Goal: Information Seeking & Learning: Learn about a topic

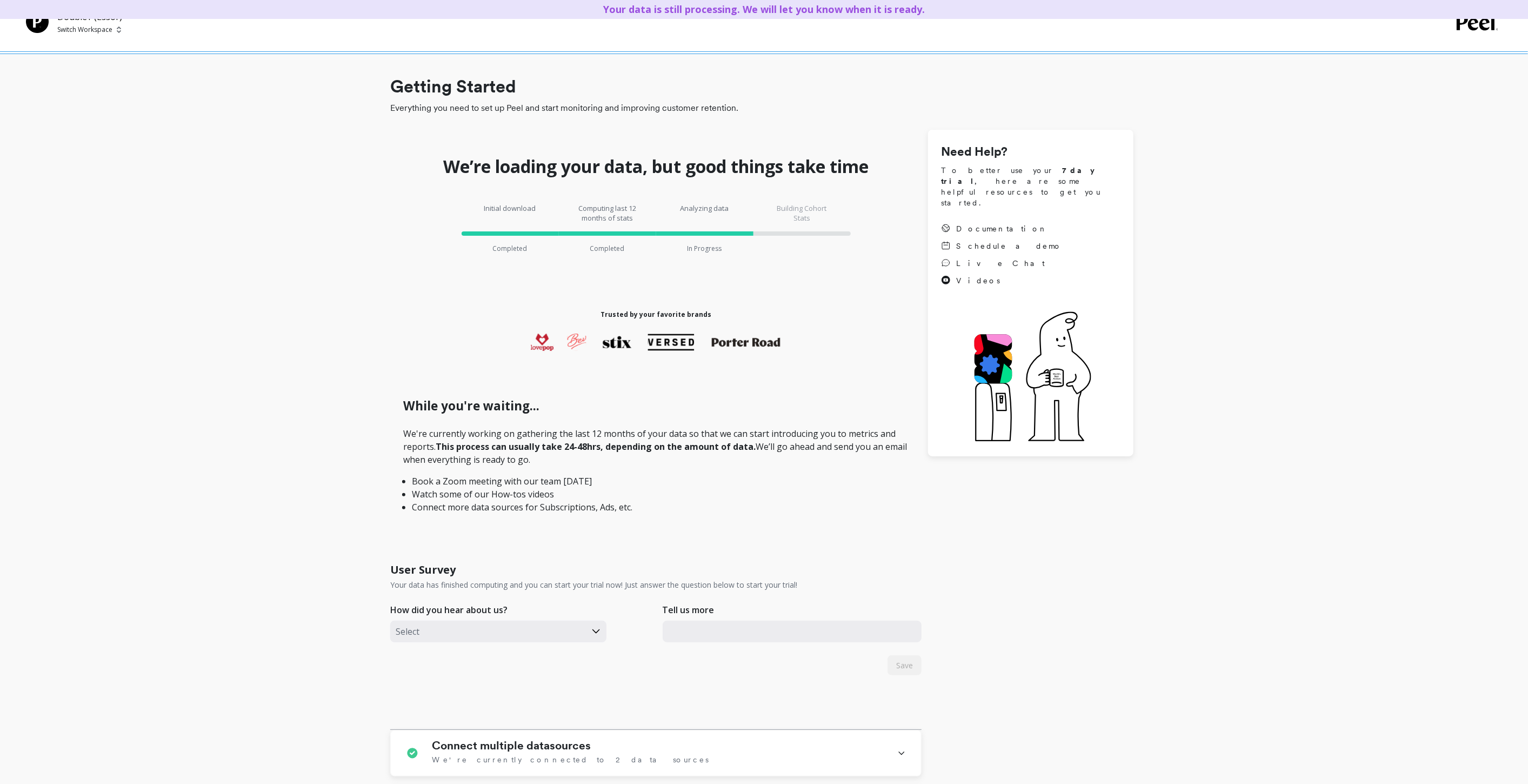
click at [85, 31] on p "Switch Workspace" at bounding box center [85, 30] width 55 height 9
click at [92, 84] on p "Boka - Amazon (Essor..." at bounding box center [119, 81] width 84 height 11
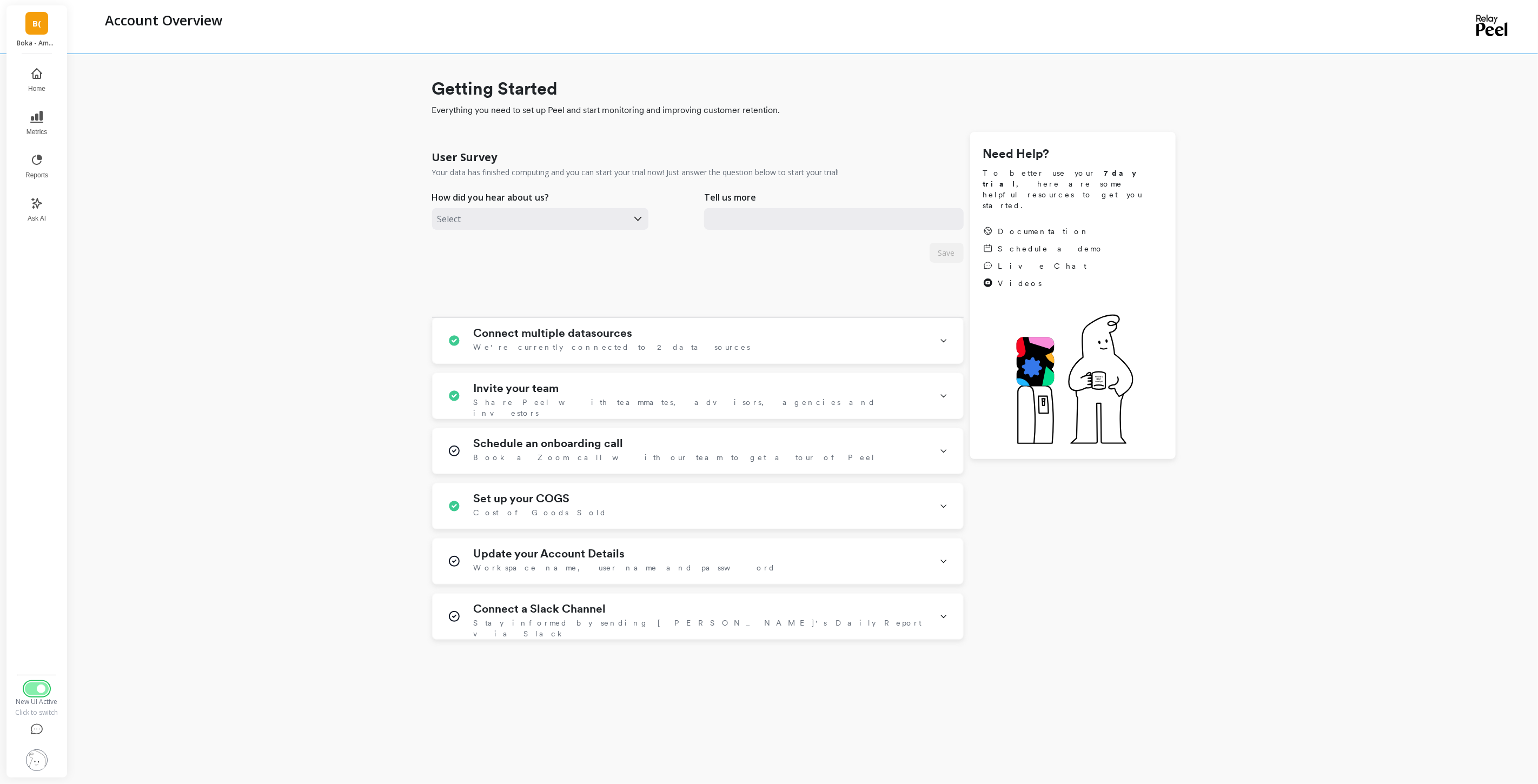
click at [31, 687] on button "Switch to Legacy UI" at bounding box center [37, 688] width 24 height 13
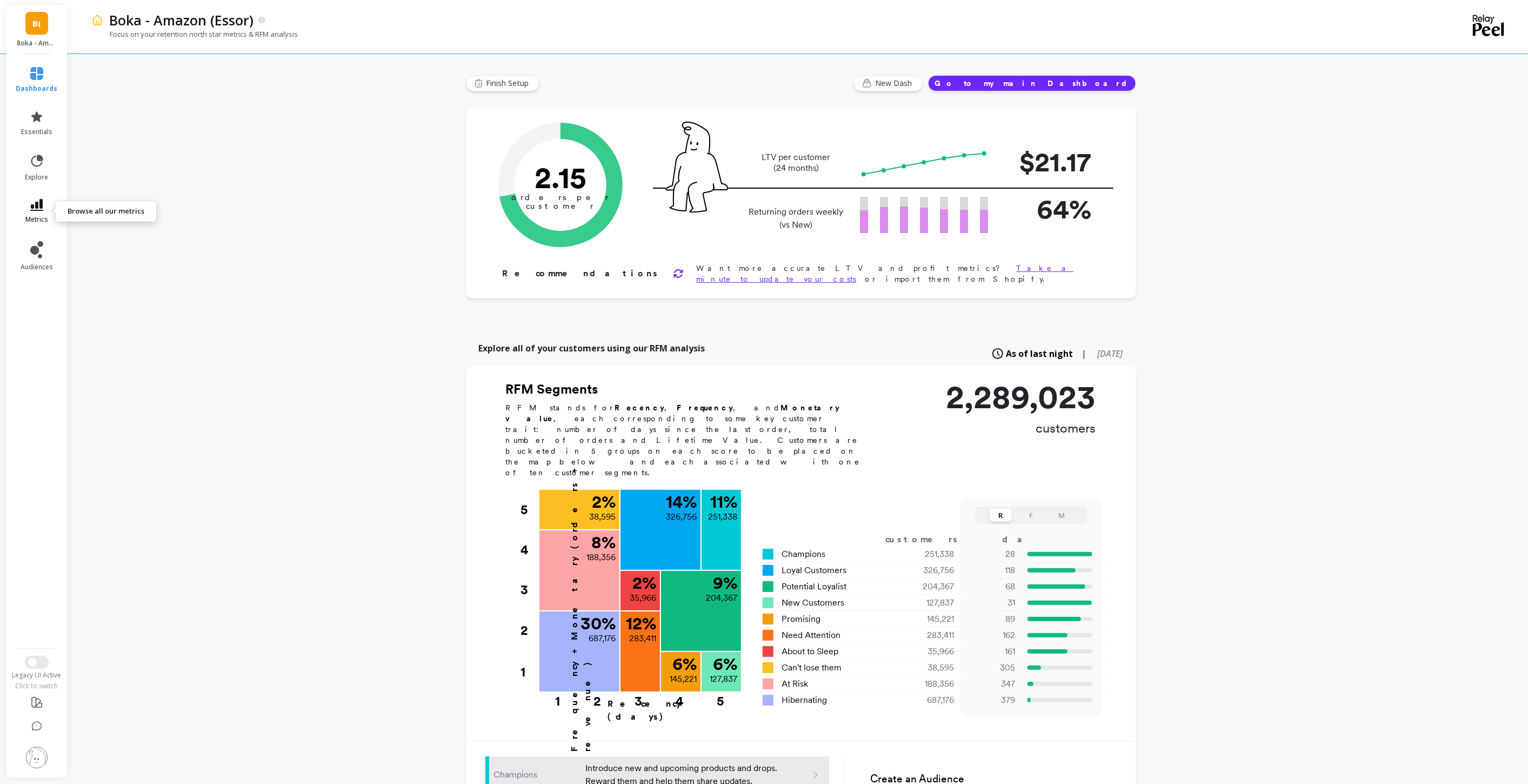
click at [41, 211] on link "metrics" at bounding box center [37, 211] width 41 height 25
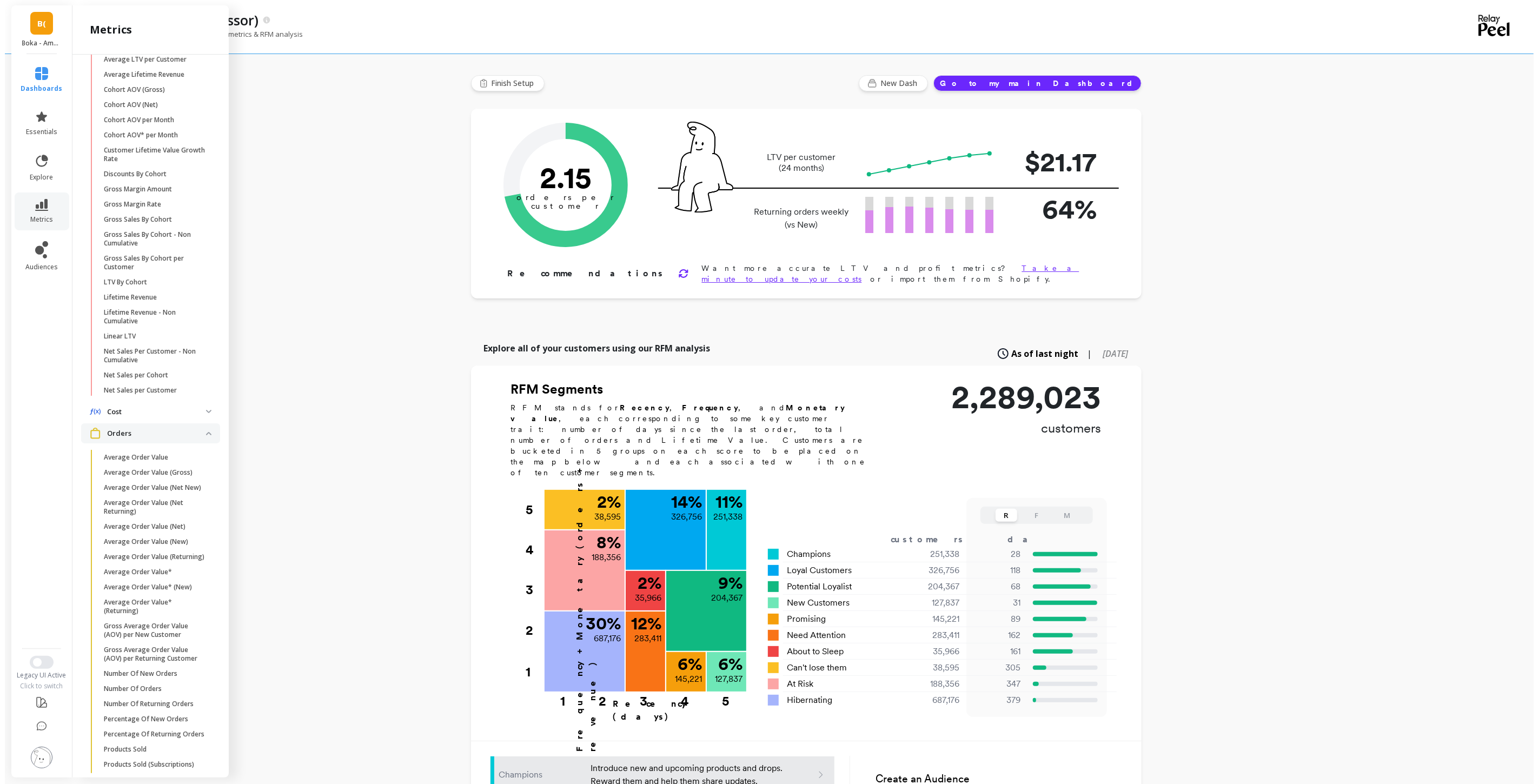
scroll to position [129, 0]
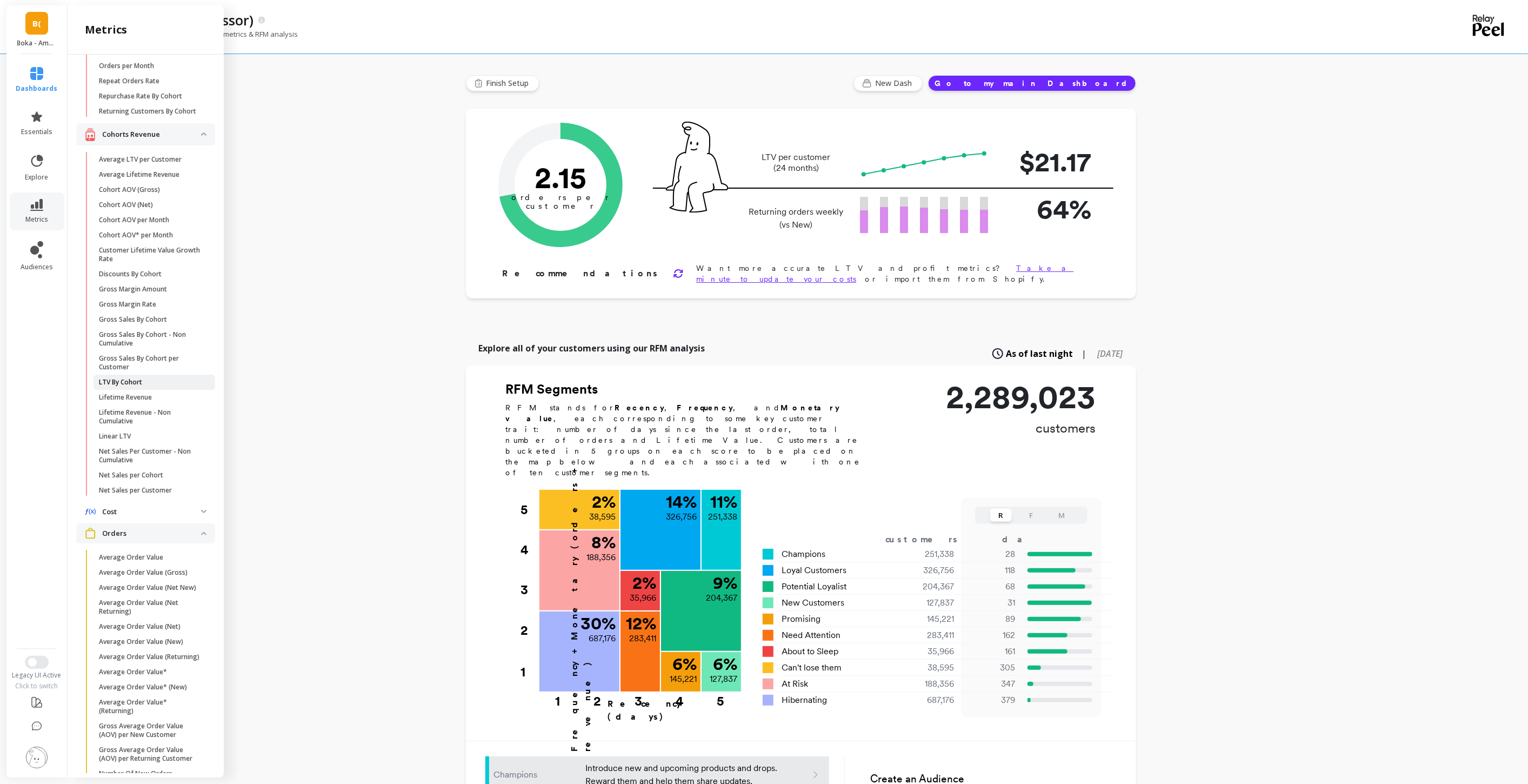
click at [147, 387] on span "LTV By Cohort" at bounding box center [150, 382] width 103 height 9
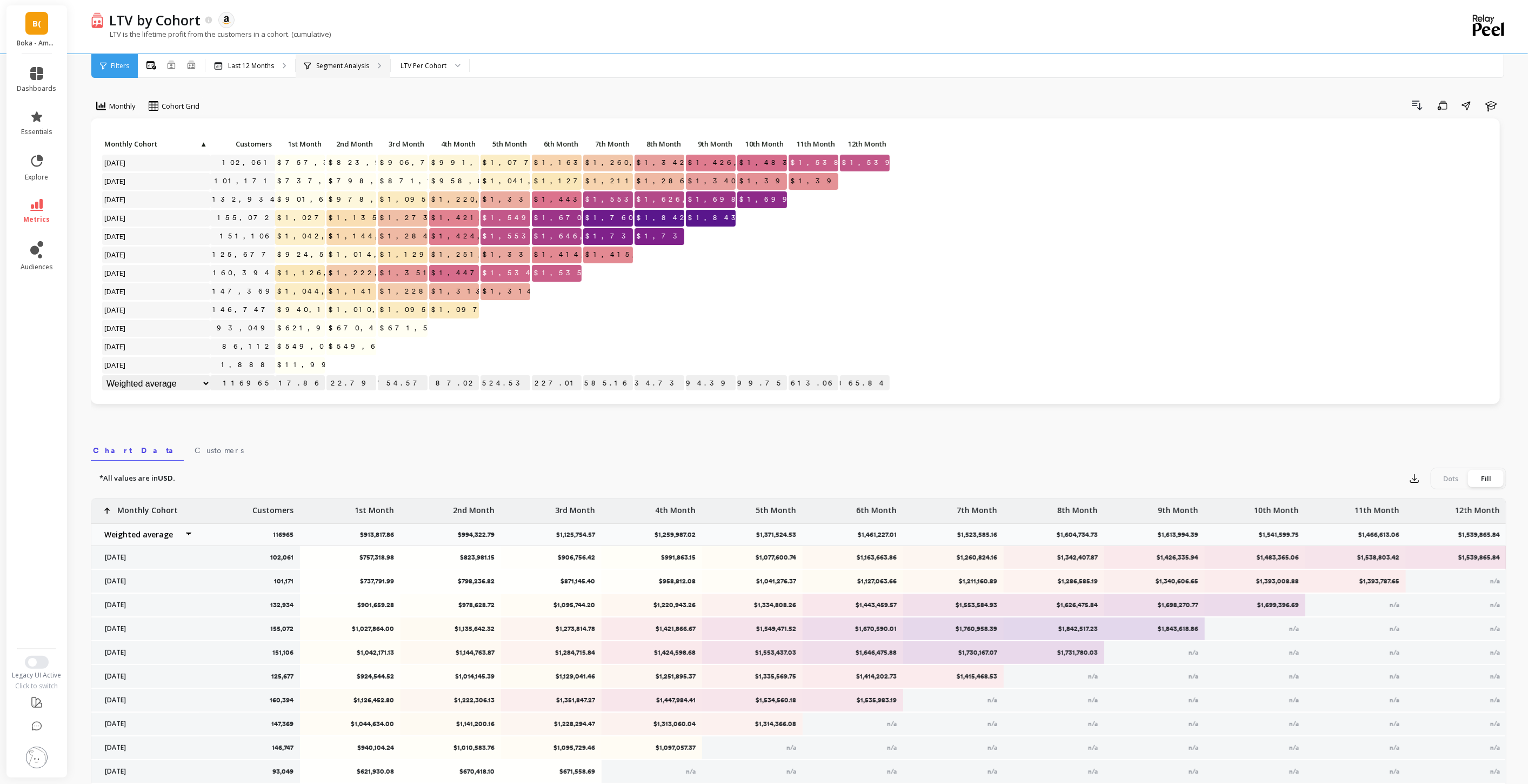
click at [335, 64] on p "Segment Analysis" at bounding box center [343, 66] width 53 height 9
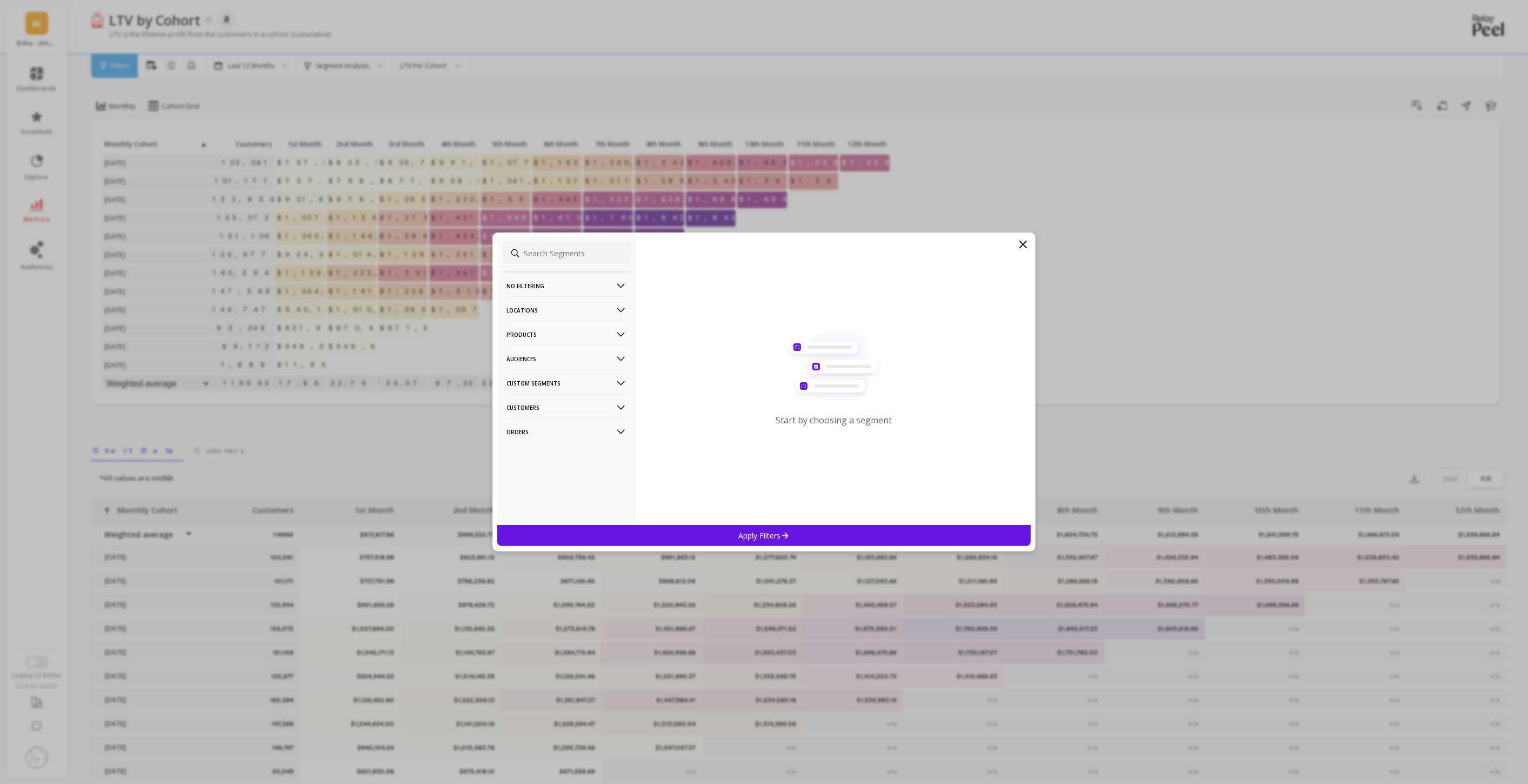
click at [543, 313] on p "Locations" at bounding box center [567, 310] width 120 height 28
click at [534, 353] on p "Countries" at bounding box center [525, 350] width 32 height 10
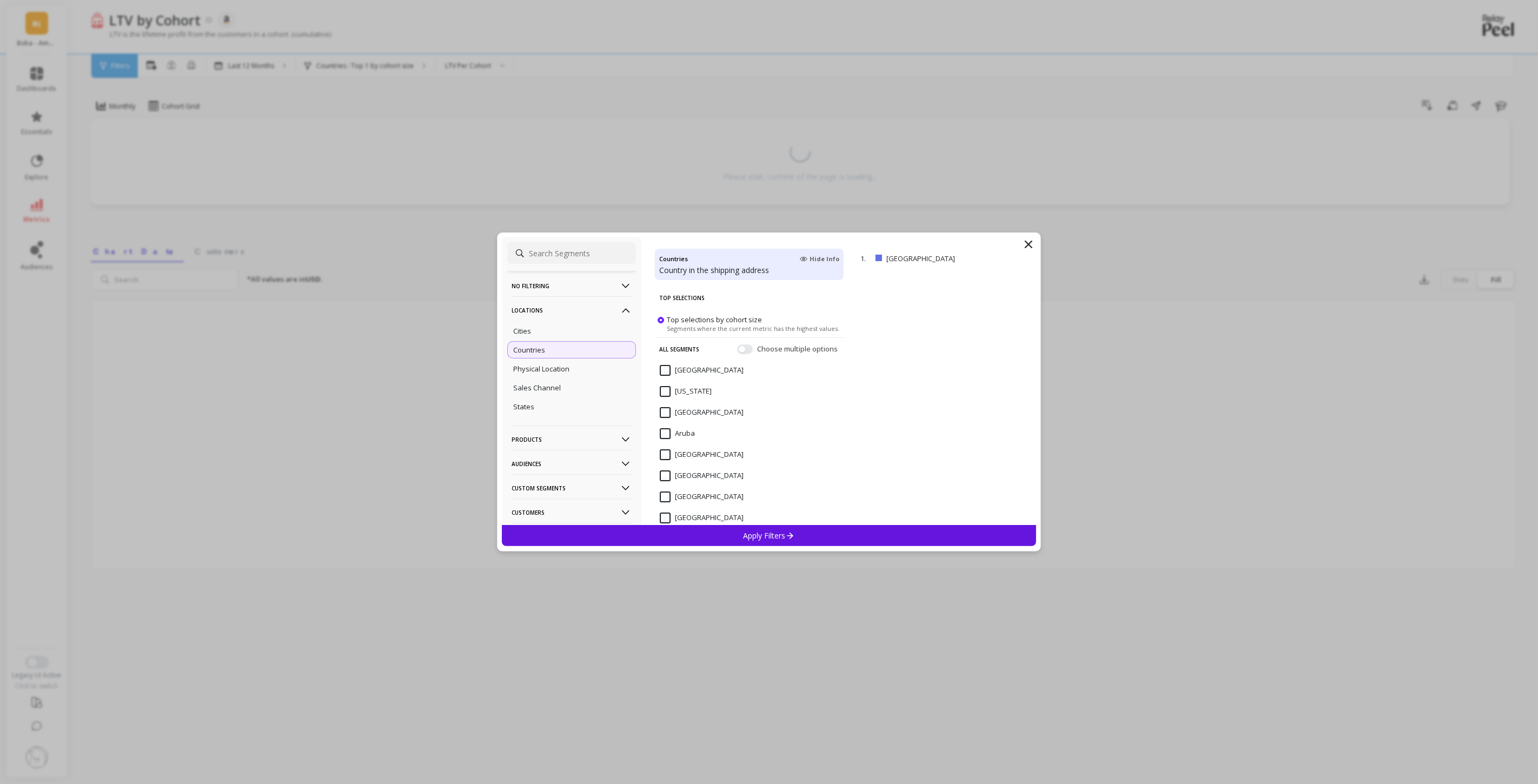
click at [757, 536] on p "Apply Filters" at bounding box center [769, 535] width 51 height 11
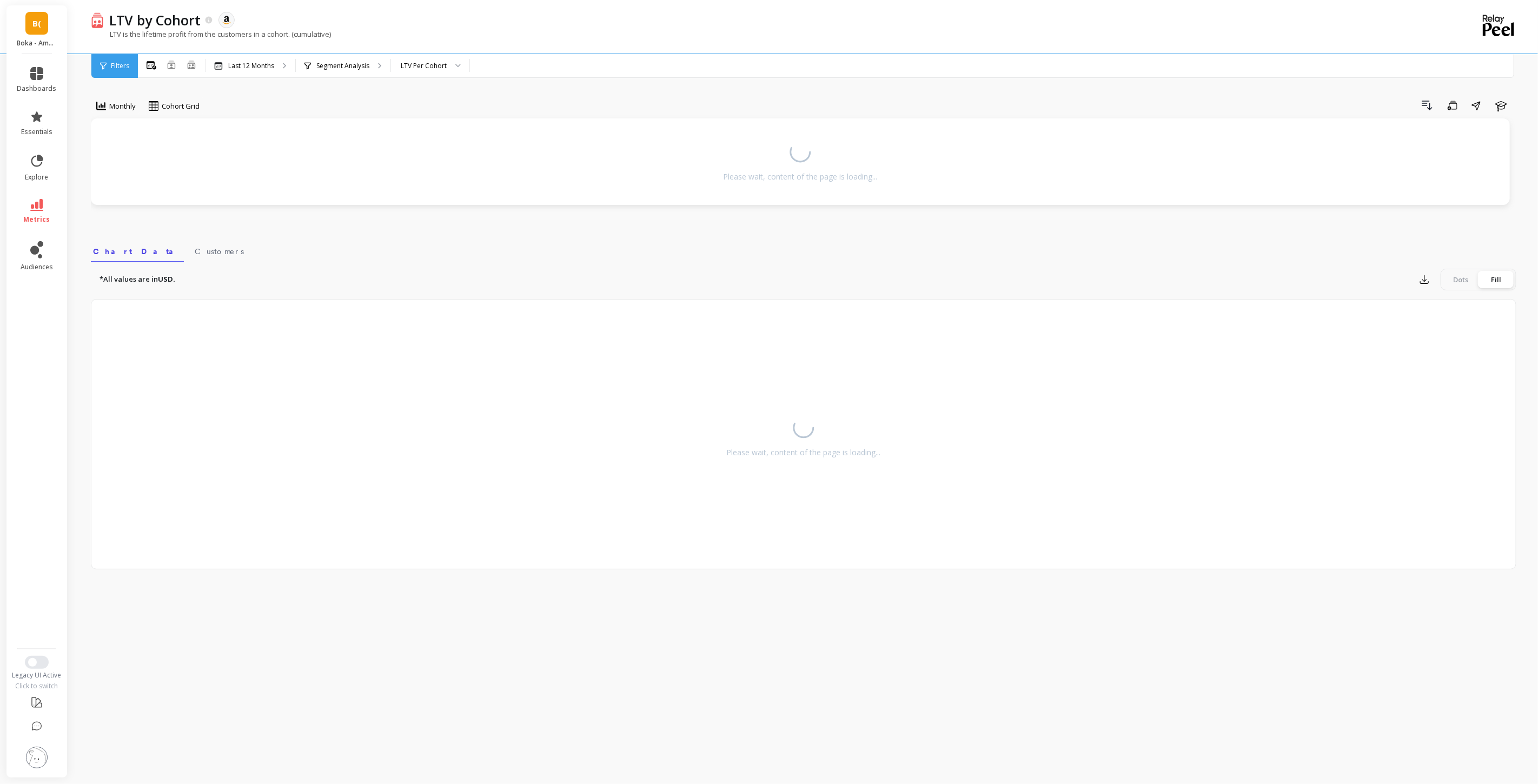
click at [40, 19] on span "B(" at bounding box center [37, 24] width 9 height 12
click at [37, 19] on span "B(" at bounding box center [37, 24] width 9 height 12
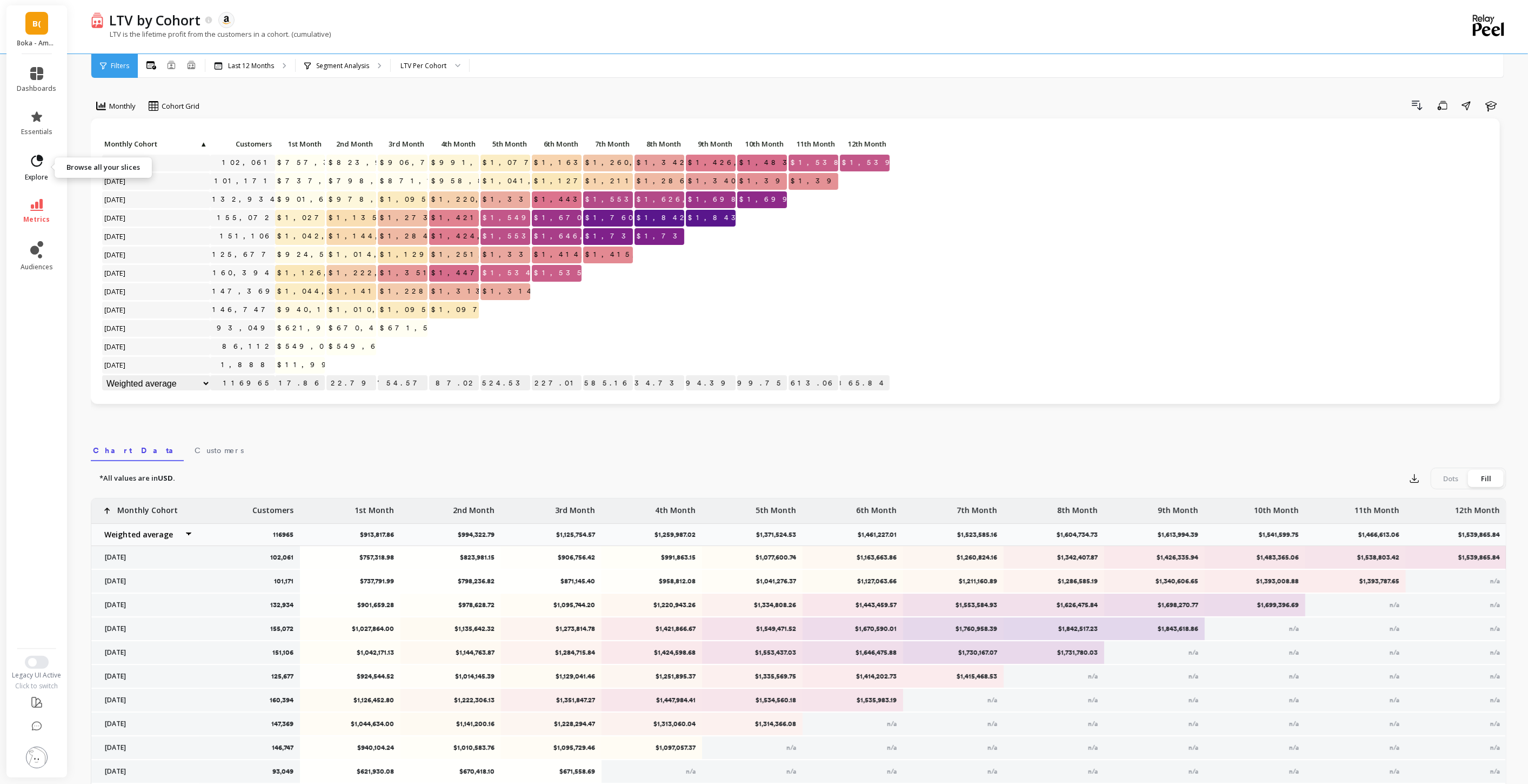
click at [38, 160] on icon at bounding box center [37, 160] width 12 height 12
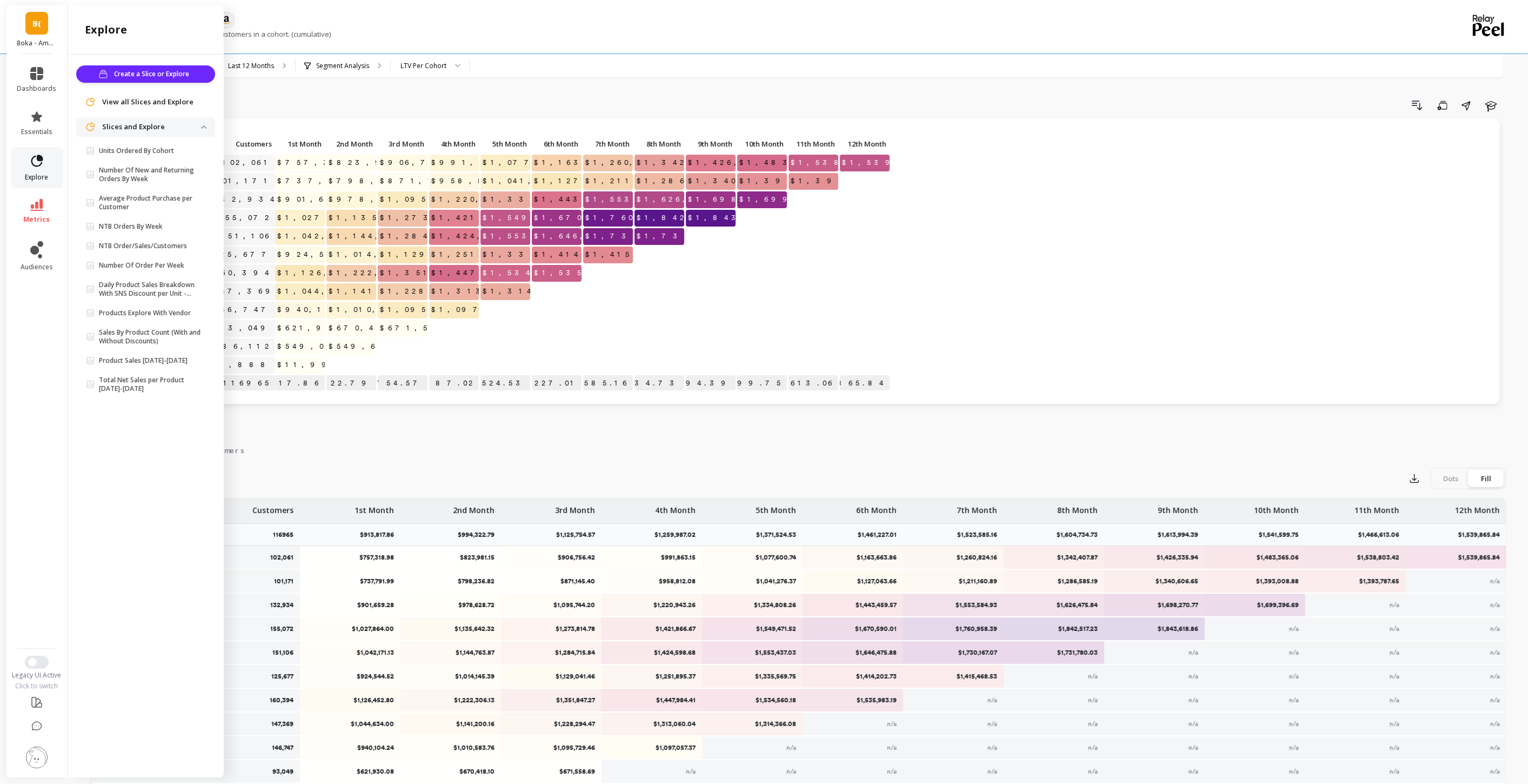
click at [38, 160] on icon at bounding box center [37, 160] width 12 height 12
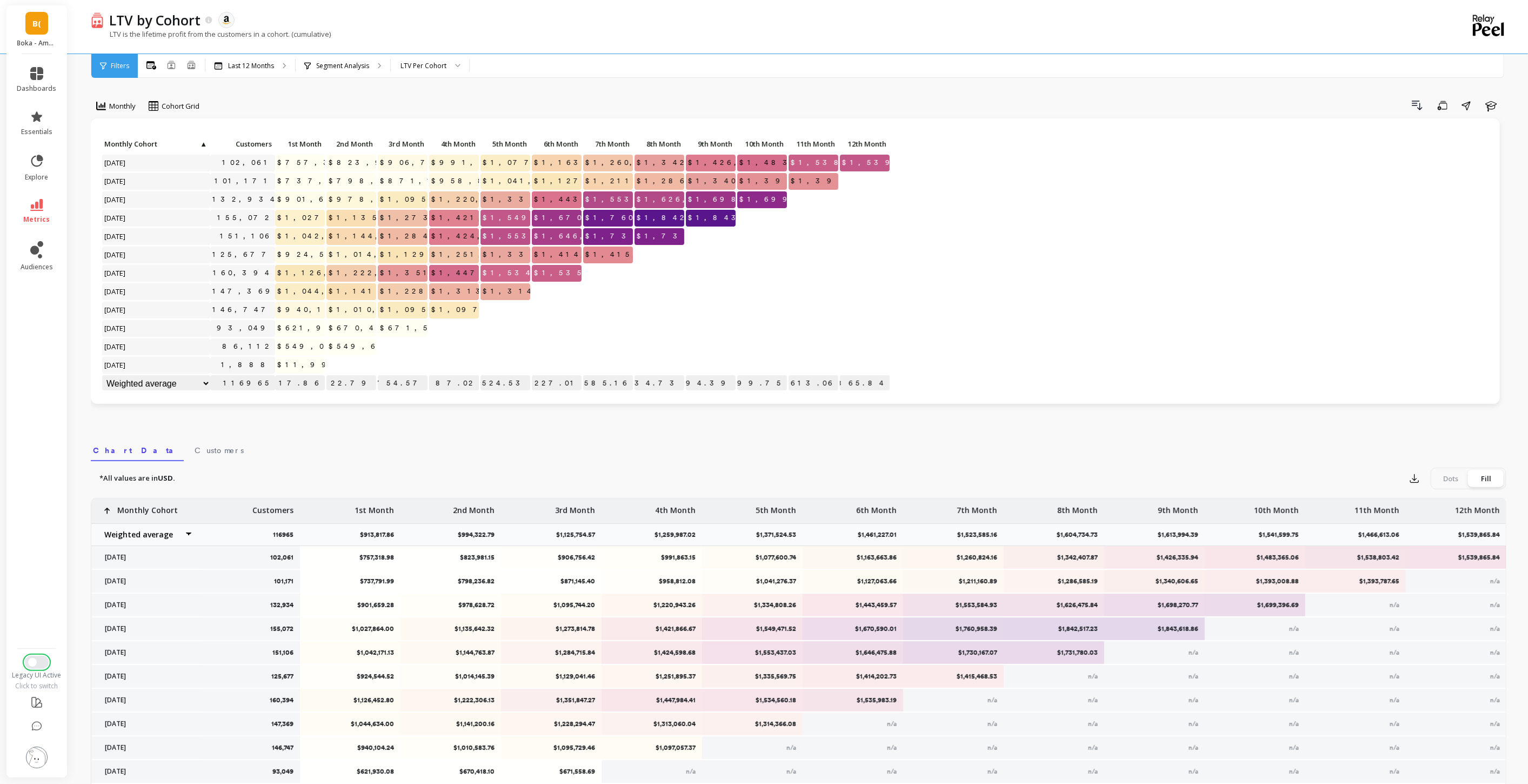
click at [29, 662] on span "Switch to New UI" at bounding box center [32, 662] width 9 height 9
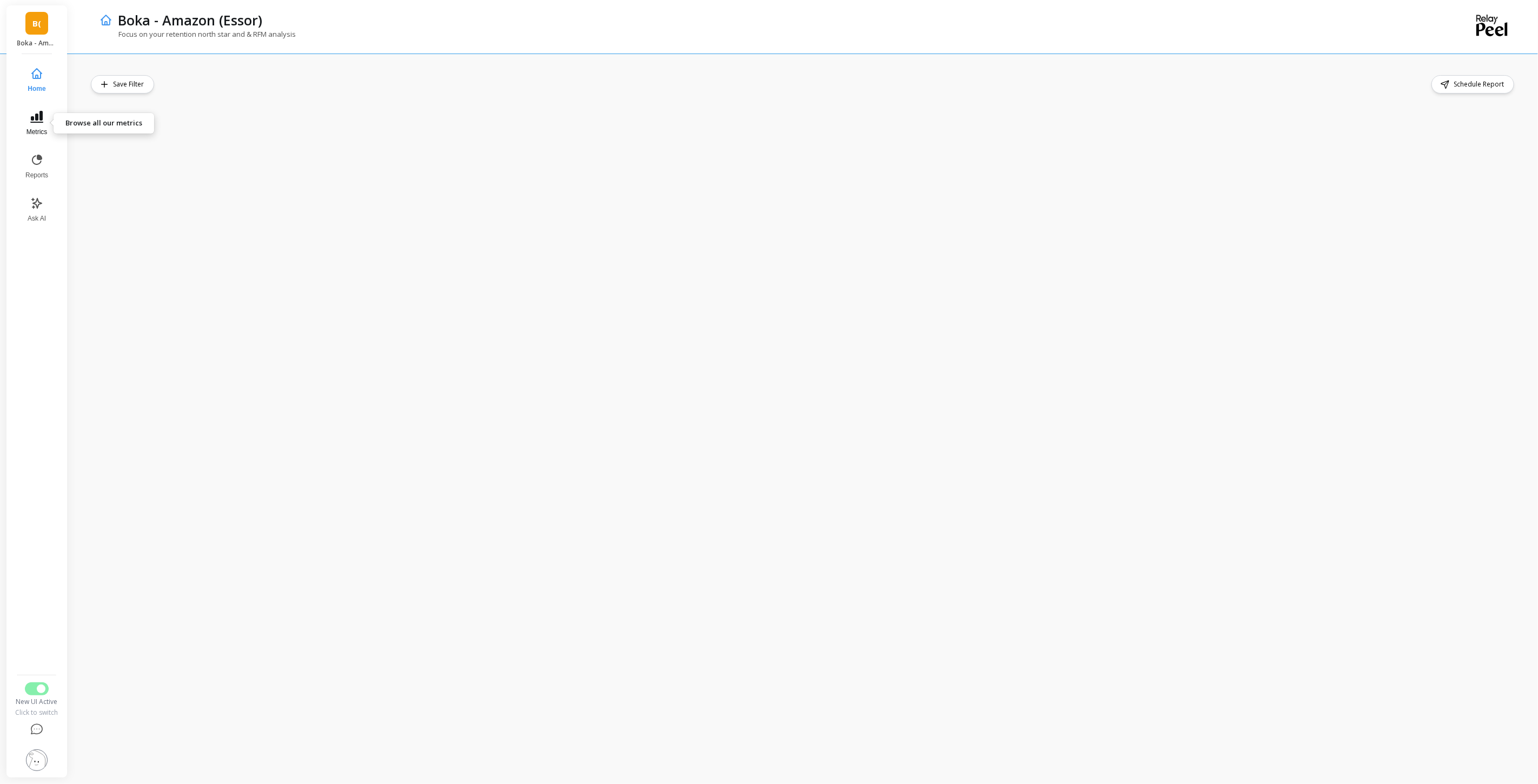
click at [29, 129] on span "Metrics" at bounding box center [37, 132] width 21 height 9
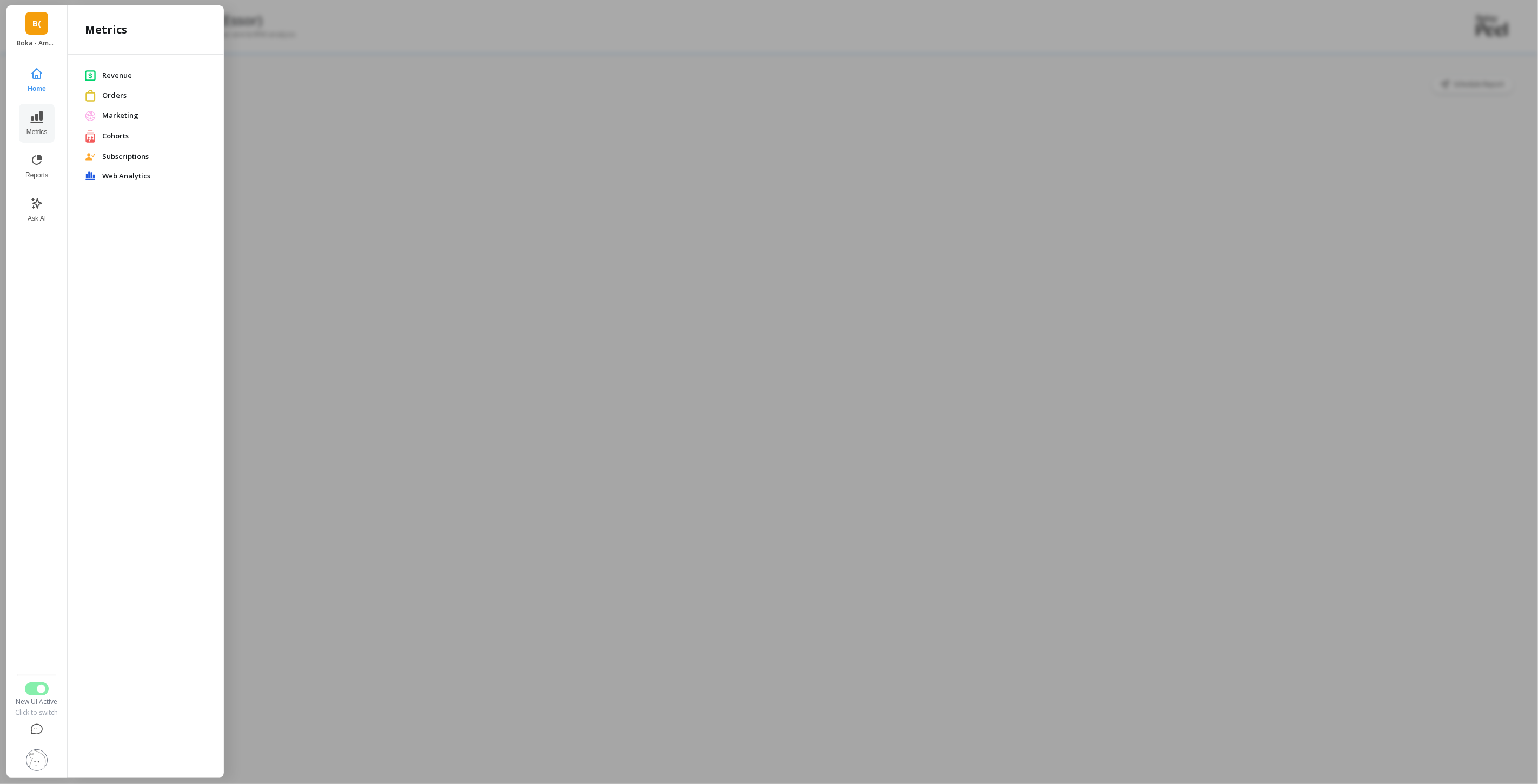
click at [122, 141] on span "Cohorts" at bounding box center [154, 136] width 105 height 11
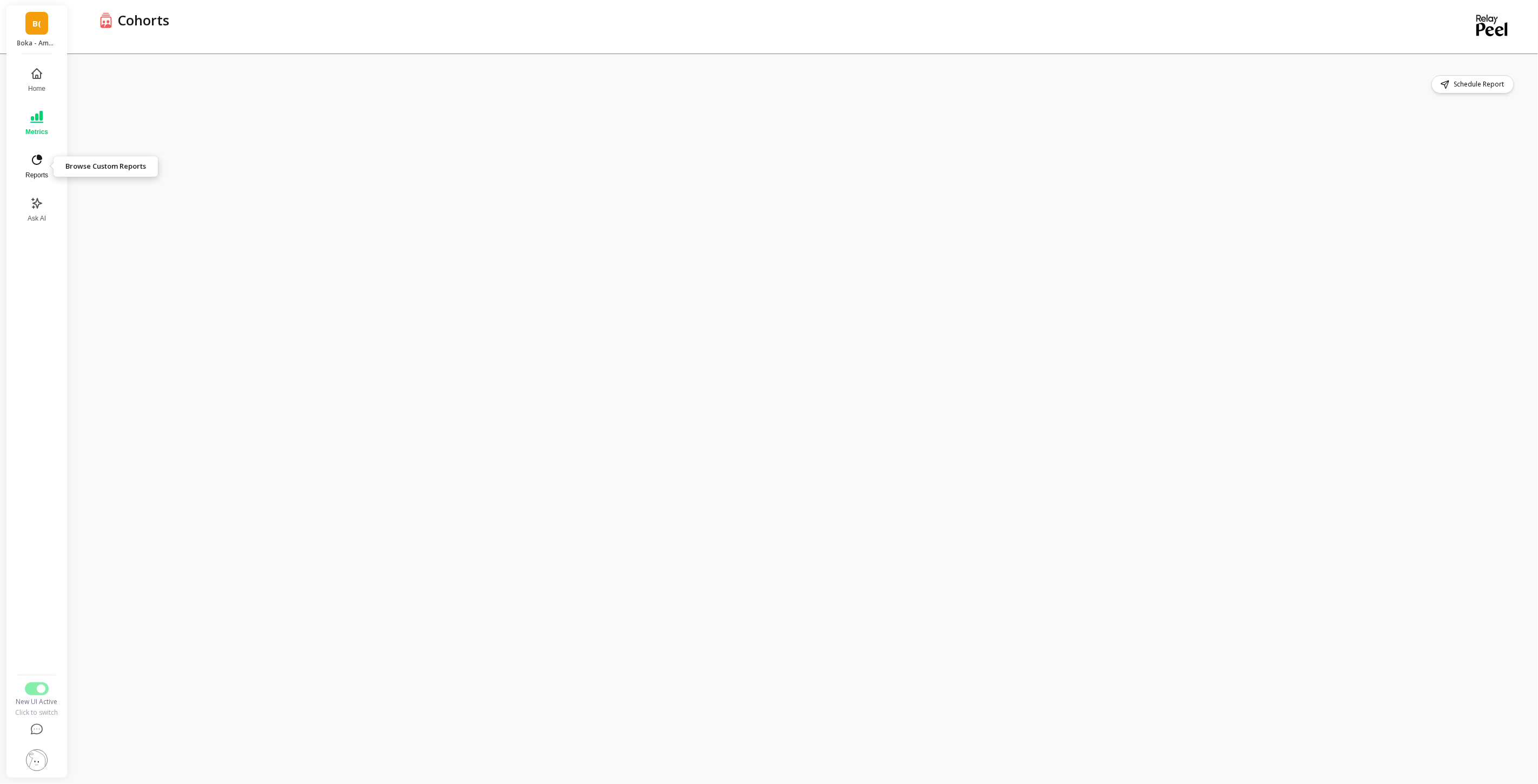
click at [33, 166] on icon at bounding box center [37, 160] width 13 height 13
